Goal: Task Accomplishment & Management: Manage account settings

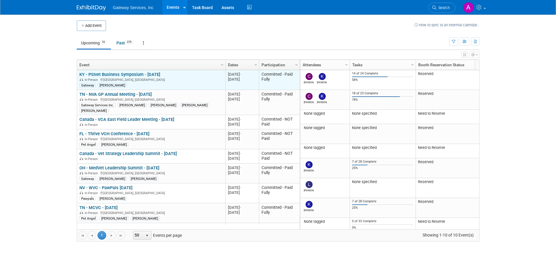
click at [144, 76] on link "KY - PSIvet Business Symposium - [DATE]" at bounding box center [119, 74] width 81 height 5
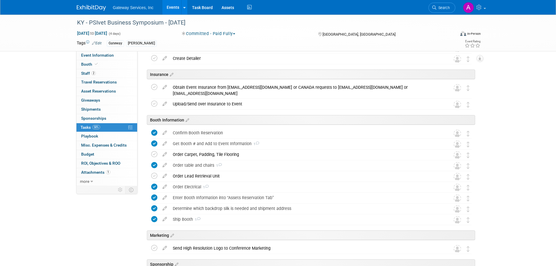
scroll to position [115, 0]
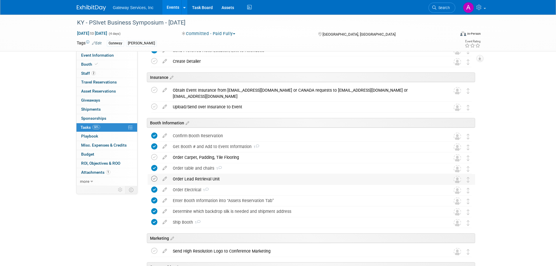
click at [153, 179] on icon at bounding box center [154, 179] width 6 height 6
click at [153, 159] on icon at bounding box center [154, 157] width 6 height 6
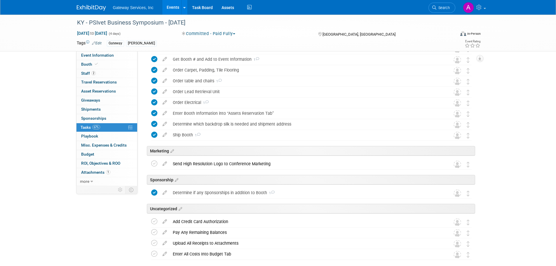
scroll to position [232, 0]
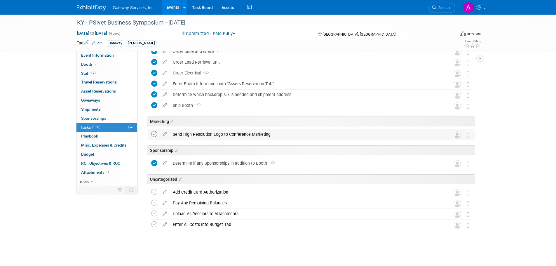
click at [155, 135] on icon at bounding box center [154, 134] width 6 height 6
click at [154, 192] on icon at bounding box center [154, 192] width 6 height 6
click at [156, 203] on icon at bounding box center [154, 203] width 6 height 6
click at [164, 223] on icon at bounding box center [165, 222] width 10 height 7
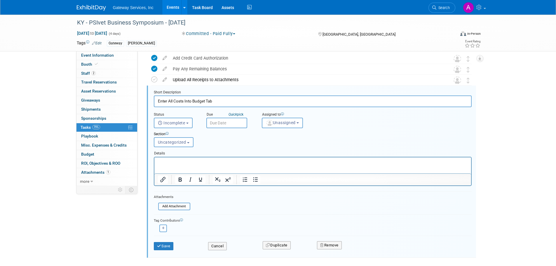
scroll to position [0, 0]
click at [330, 246] on button "Remove" at bounding box center [329, 245] width 25 height 8
click at [362, 249] on link "Yes" at bounding box center [362, 249] width 17 height 9
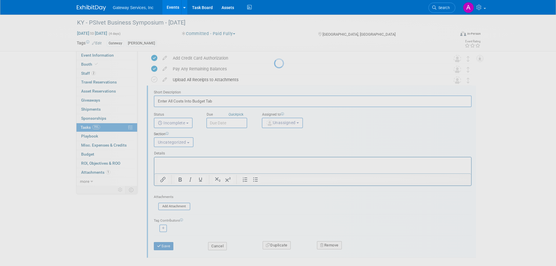
scroll to position [221, 0]
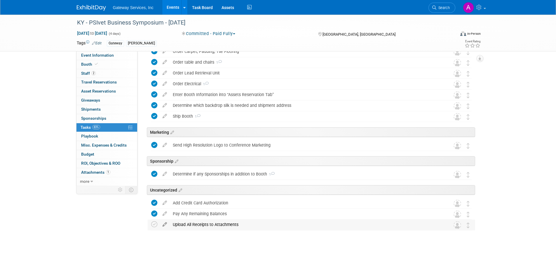
click at [165, 221] on icon at bounding box center [165, 222] width 10 height 7
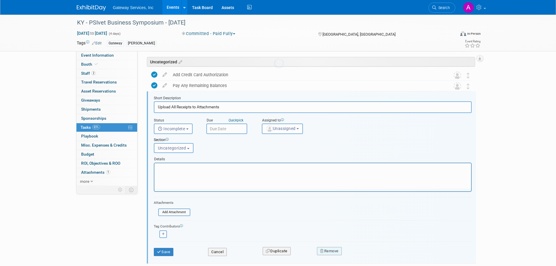
scroll to position [355, 0]
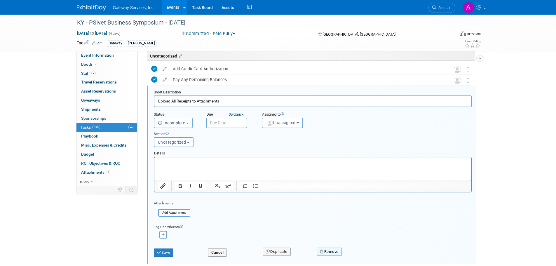
click at [329, 251] on button "Remove" at bounding box center [329, 252] width 25 height 8
click at [362, 258] on link "Yes" at bounding box center [362, 256] width 17 height 9
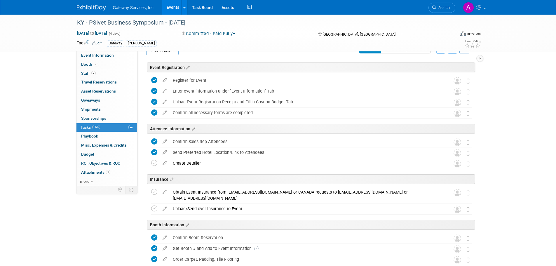
scroll to position [6, 0]
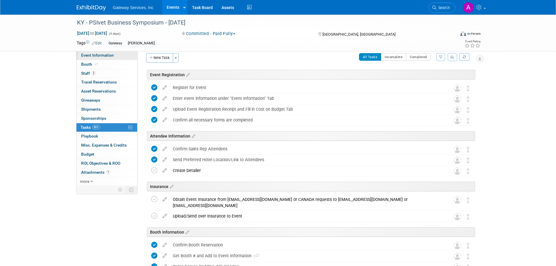
click at [108, 55] on span "Event Information" at bounding box center [97, 55] width 33 height 5
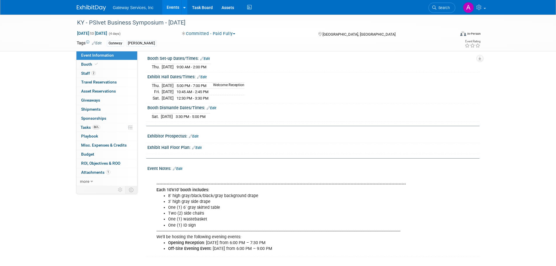
scroll to position [67, 0]
